Goal: Task Accomplishment & Management: Use online tool/utility

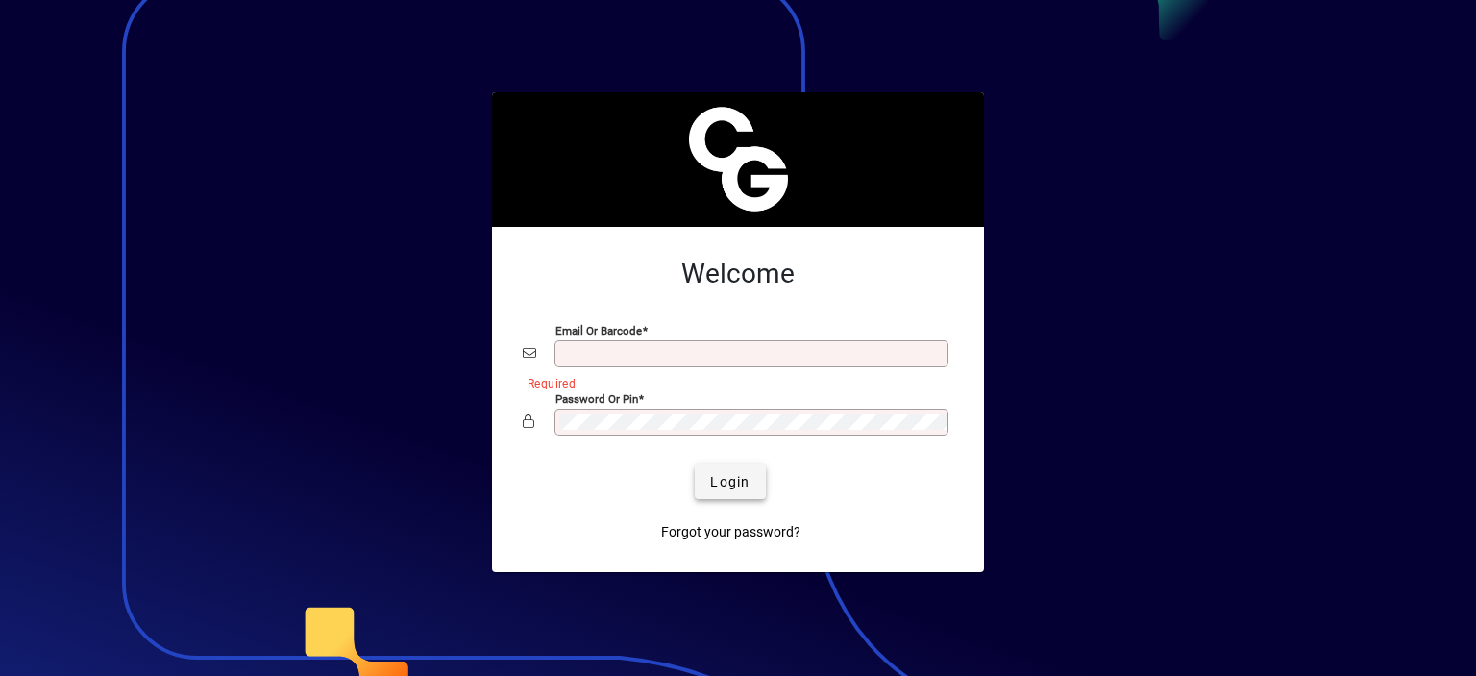
type input "**********"
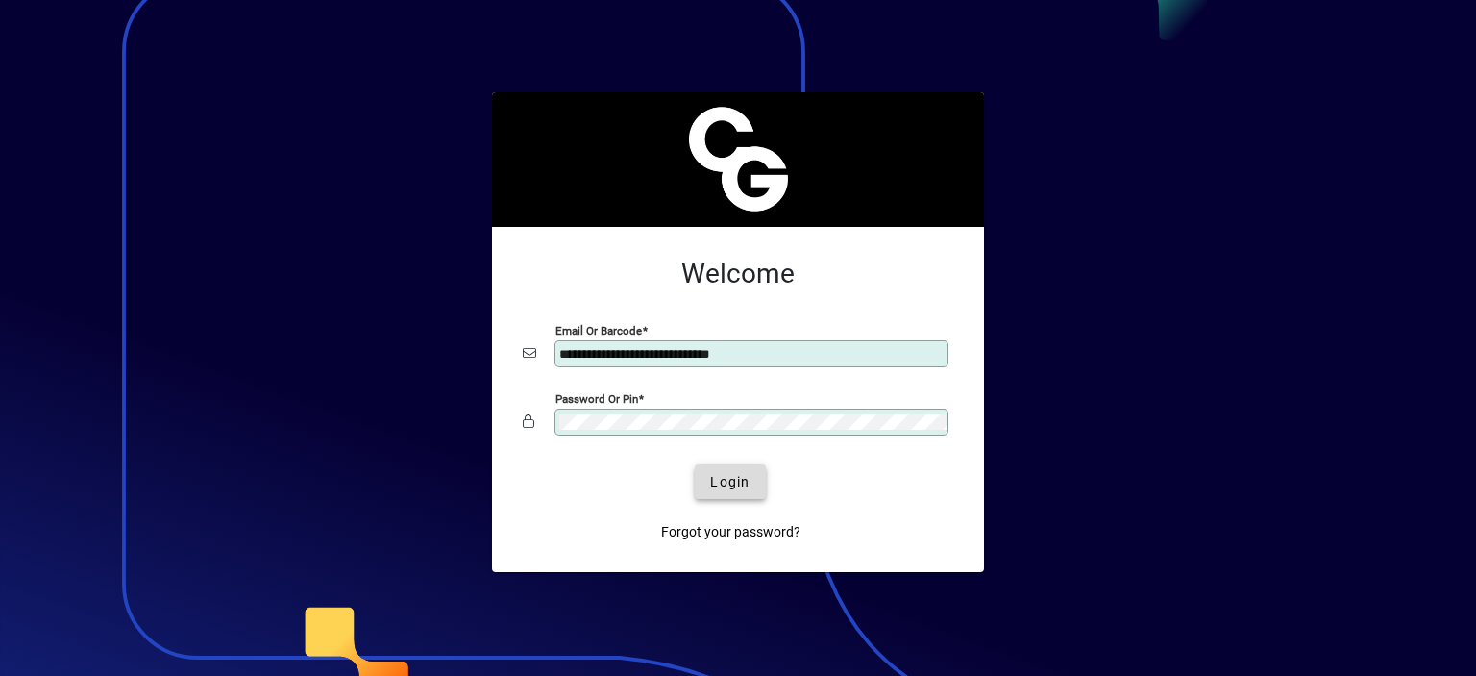
click at [711, 476] on span "Login" at bounding box center [729, 482] width 39 height 20
